Goal: Find specific page/section: Find specific page/section

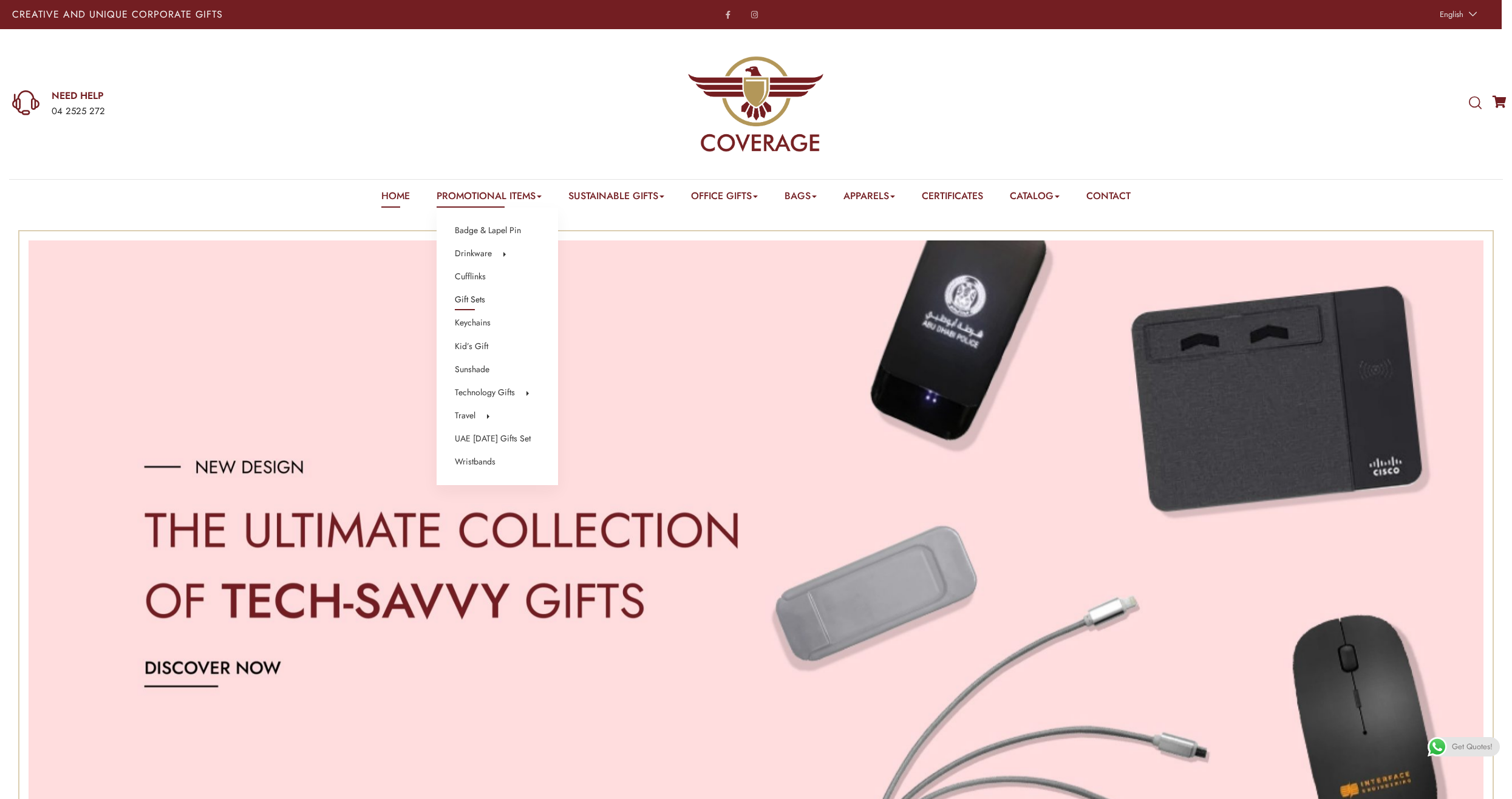
click at [461, 297] on link "Gift Sets" at bounding box center [470, 300] width 31 height 16
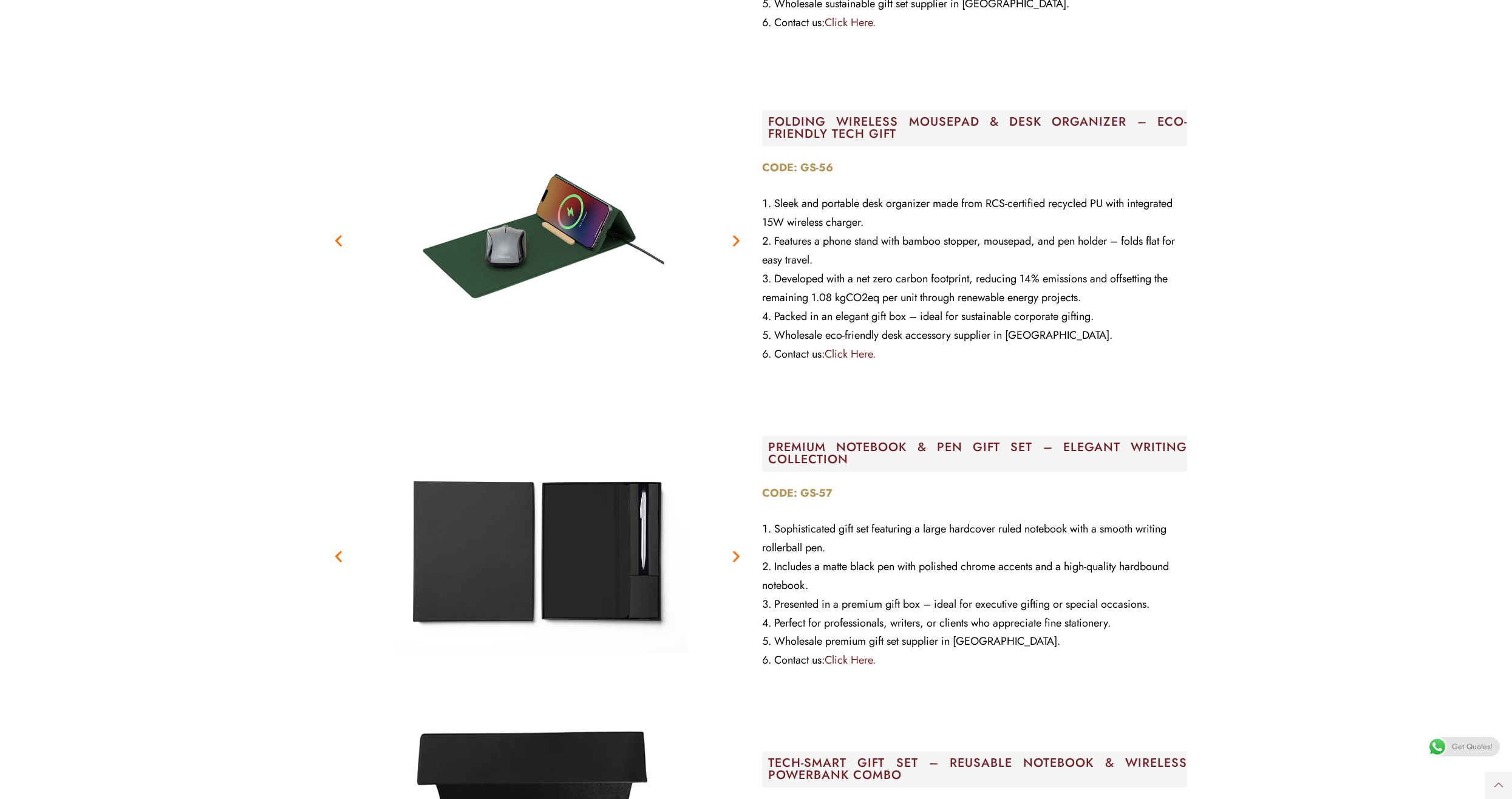
scroll to position [2065, 0]
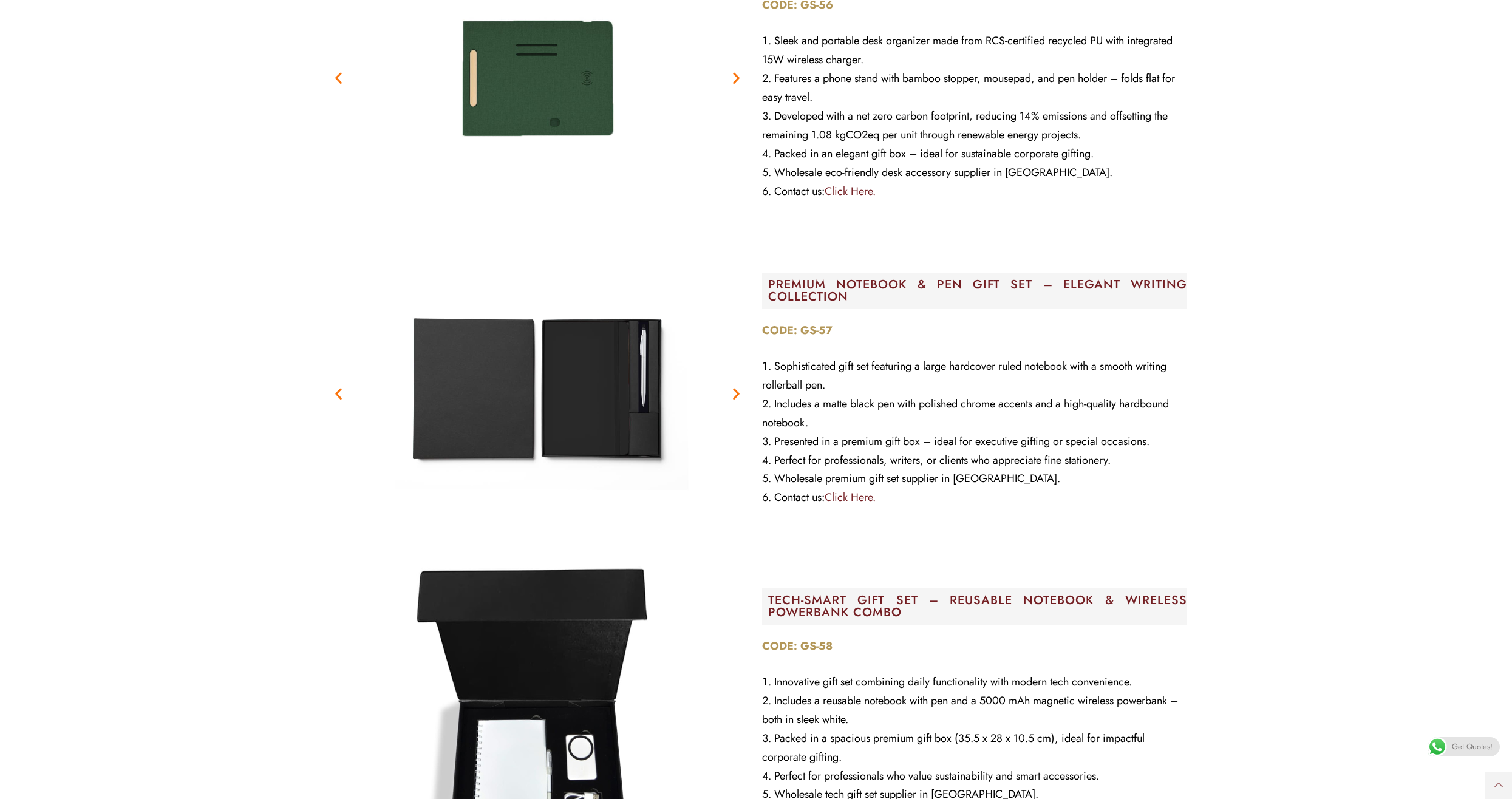
click at [592, 408] on img "2 / 2" at bounding box center [537, 393] width 304 height 304
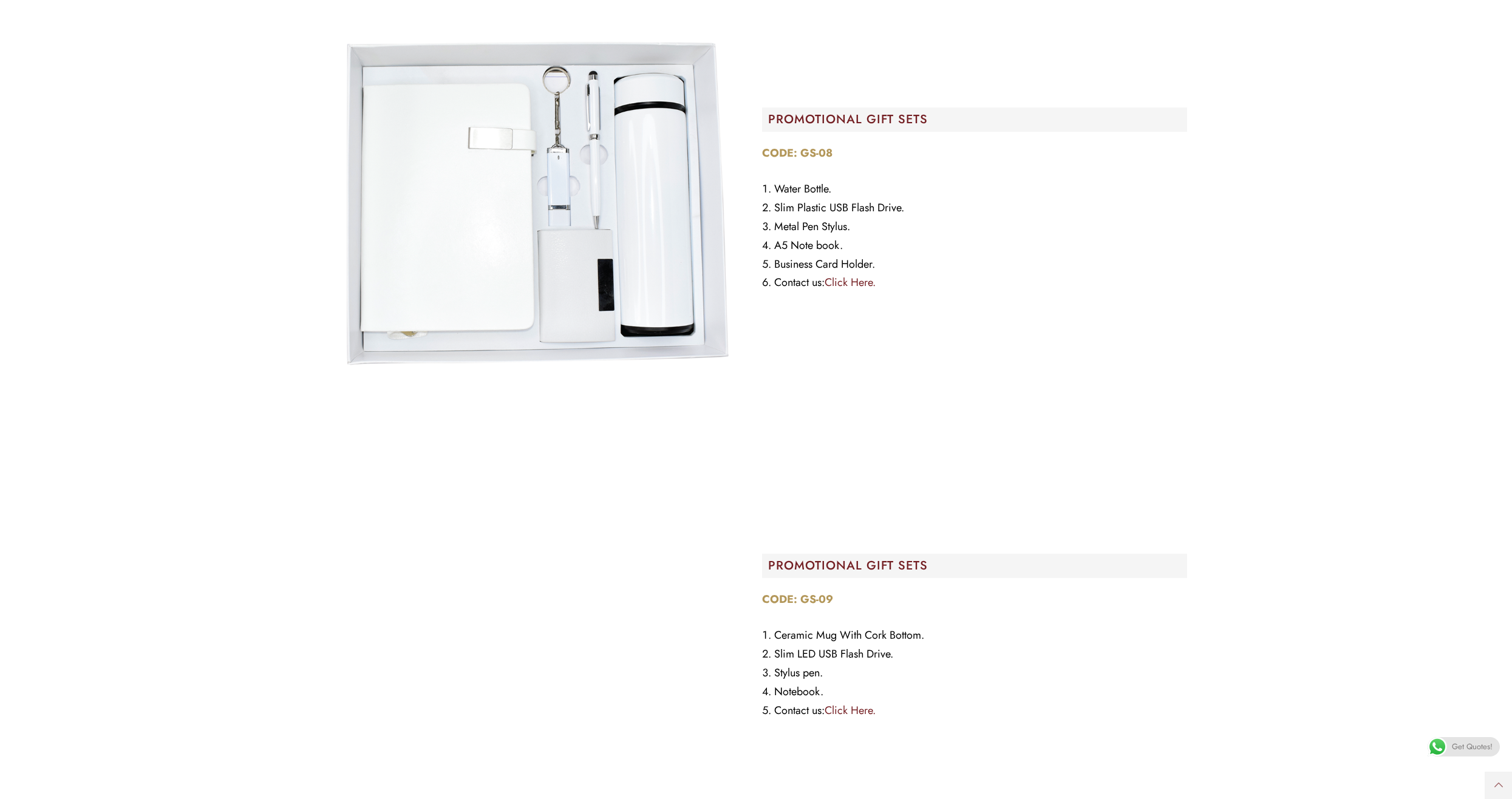
scroll to position [13483, 0]
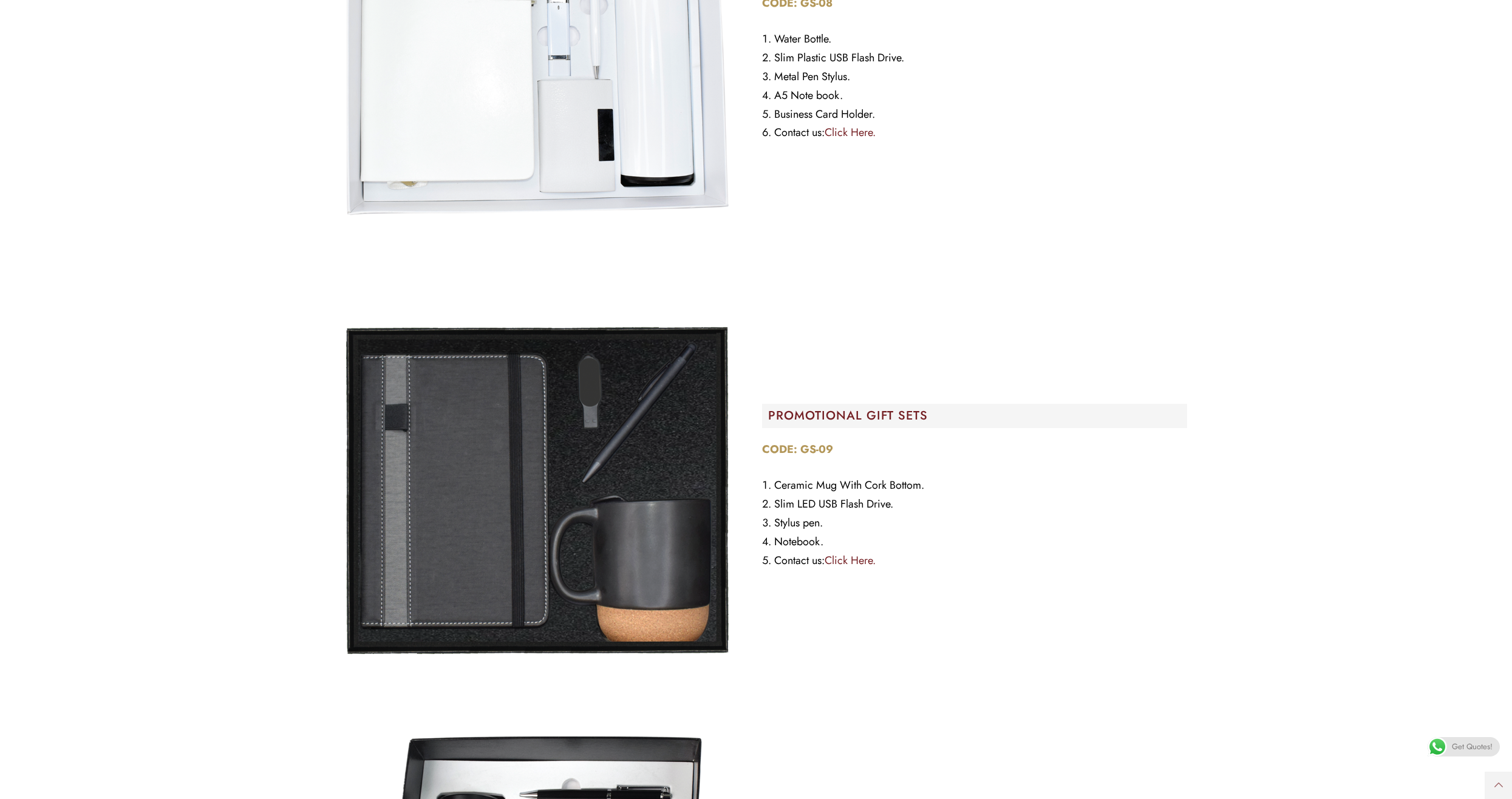
click at [859, 556] on link "Click Here." at bounding box center [850, 561] width 51 height 16
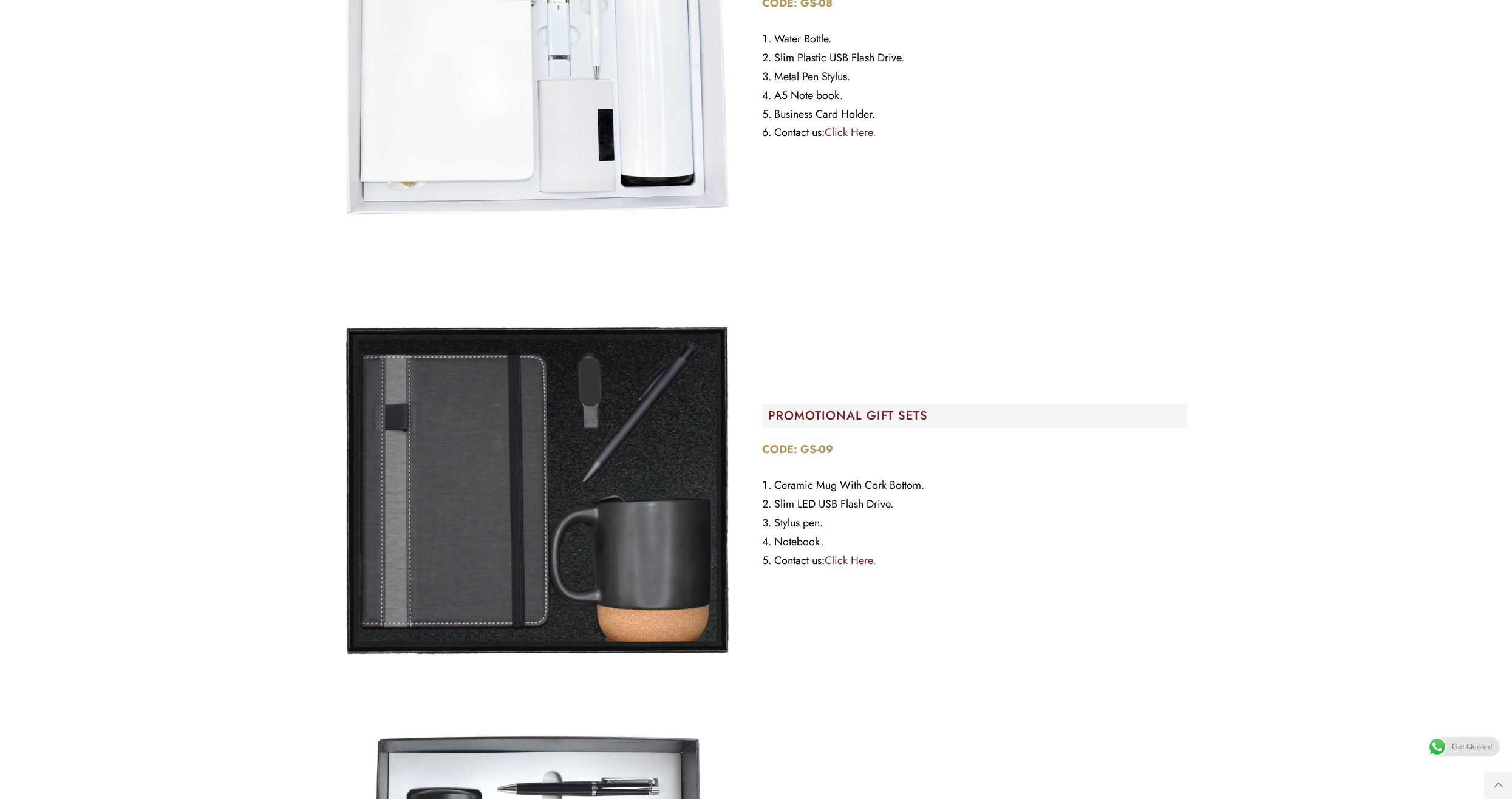
scroll to position [13908, 0]
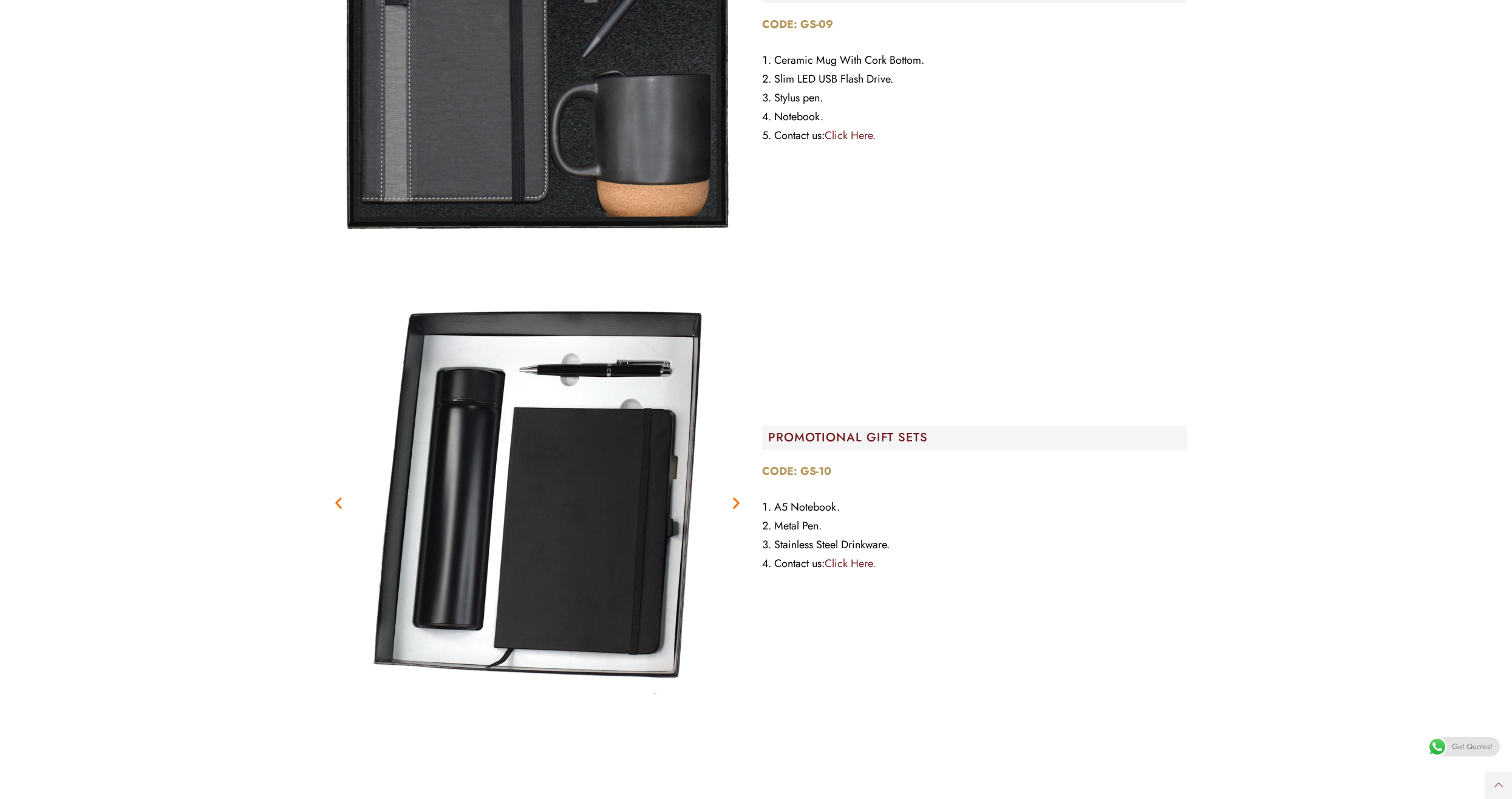
click at [848, 563] on link "Click Here." at bounding box center [850, 563] width 51 height 16
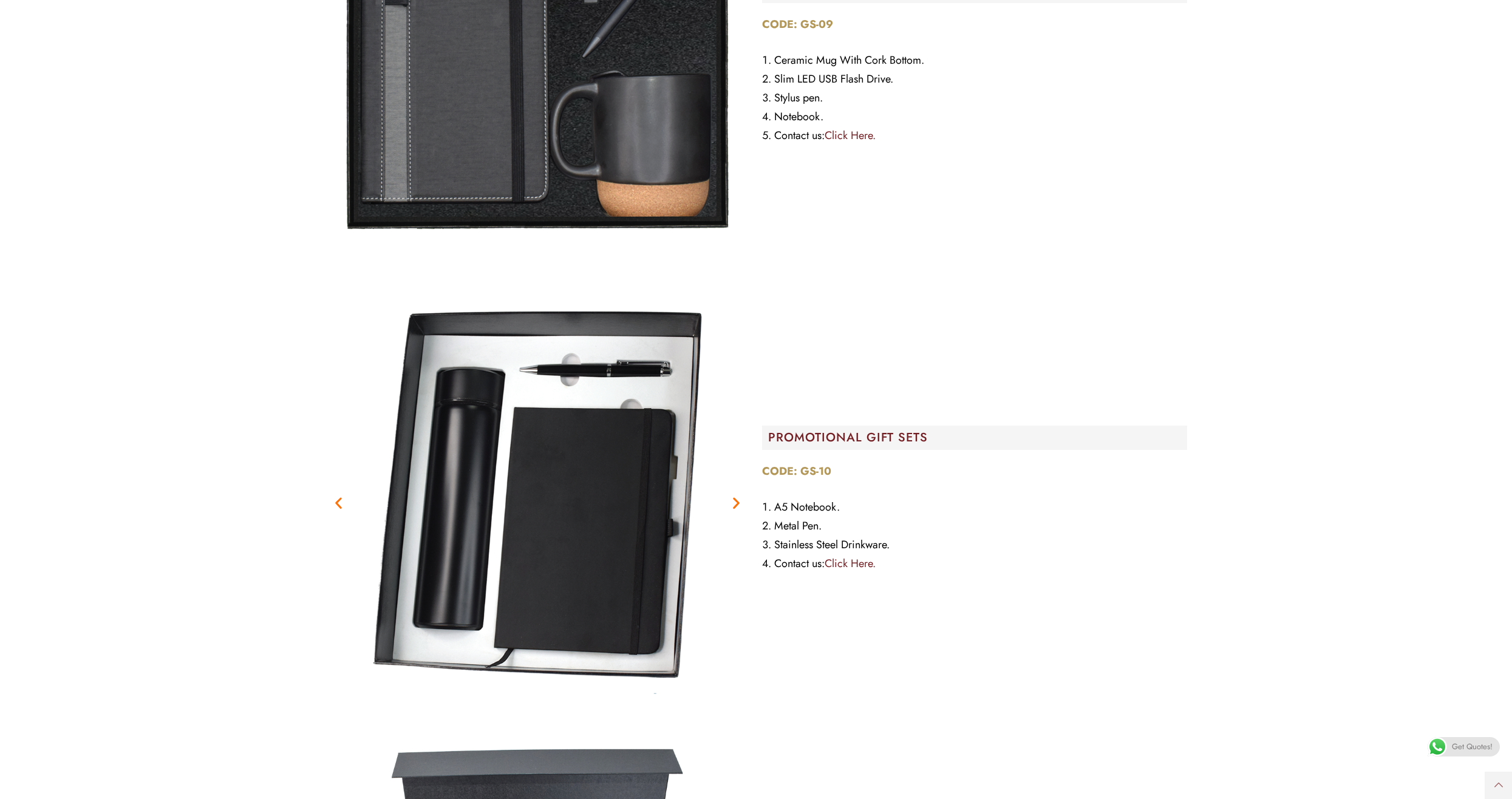
click at [848, 565] on link "Click Here." at bounding box center [850, 563] width 51 height 16
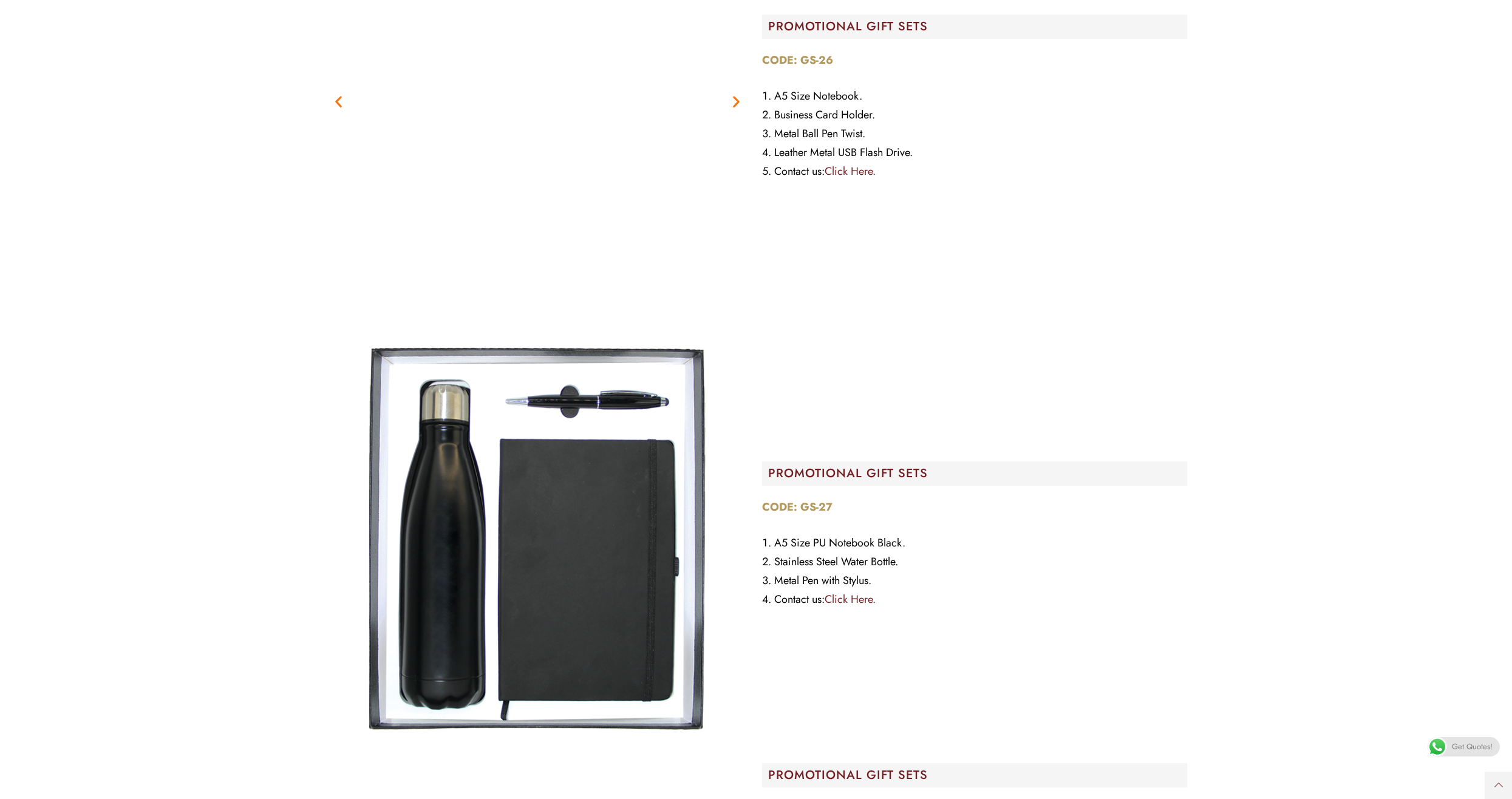
scroll to position [21561, 0]
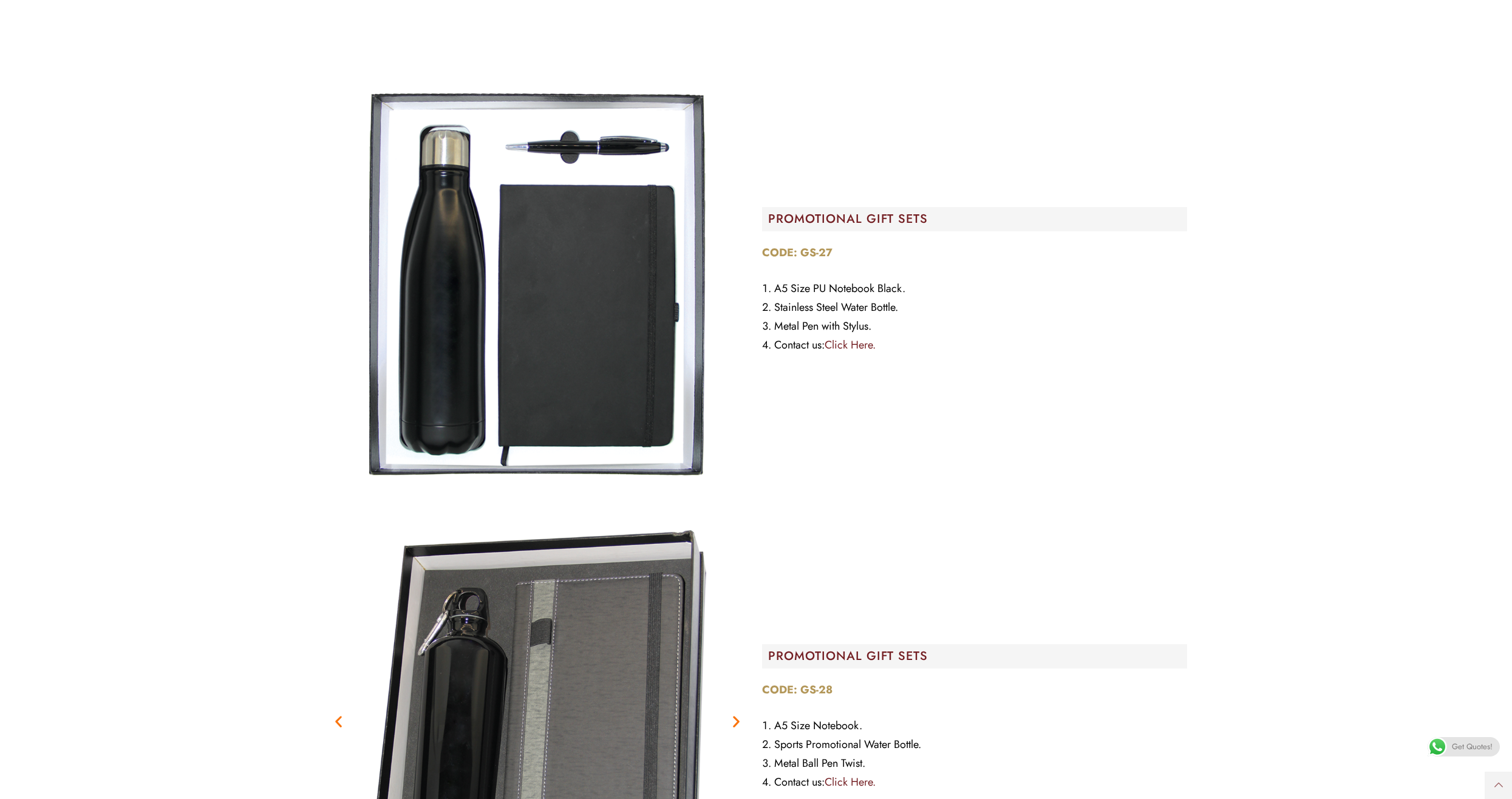
click at [857, 342] on link "Click Here." at bounding box center [850, 345] width 51 height 16
